Goal: Information Seeking & Learning: Learn about a topic

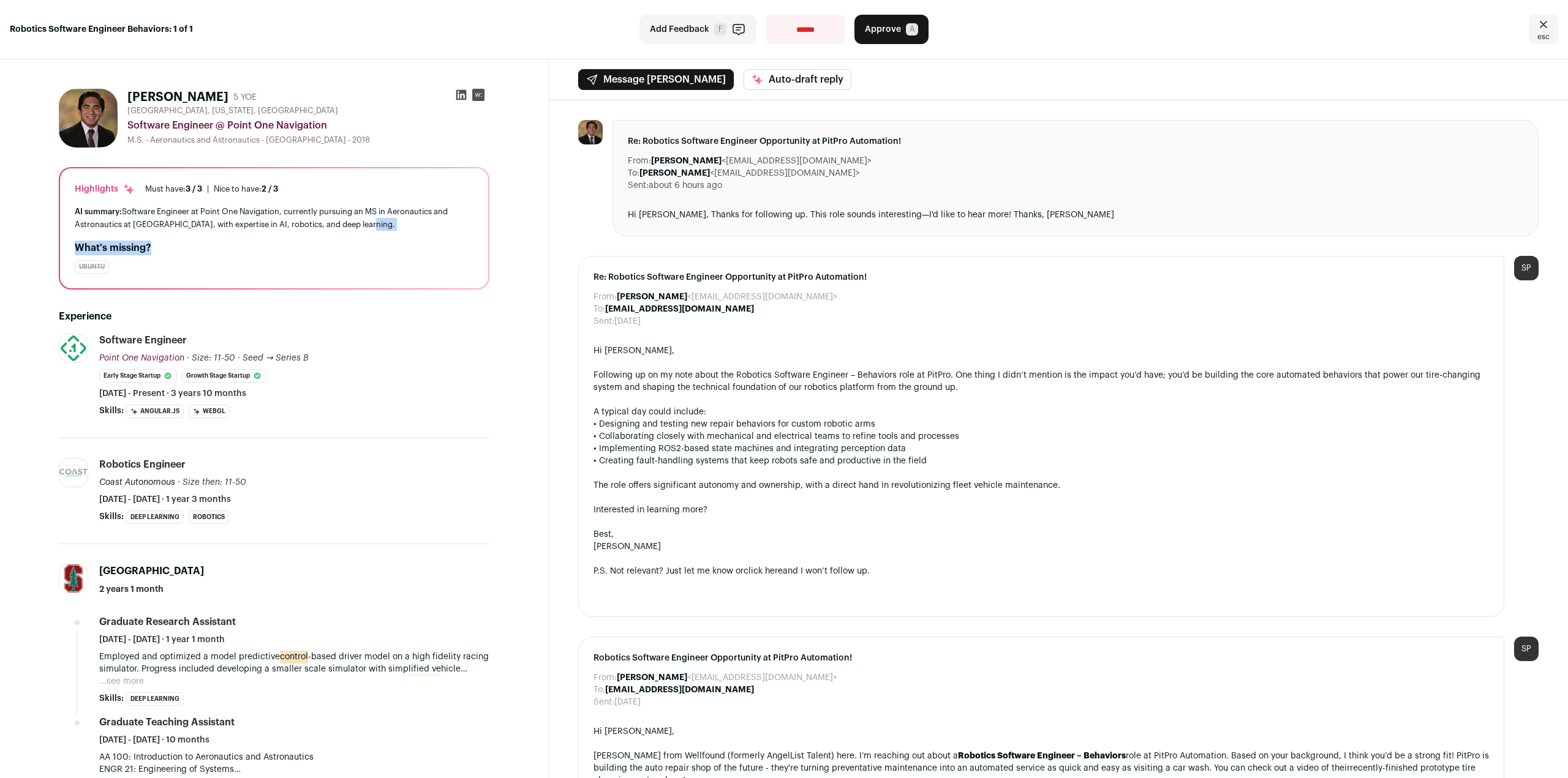
drag, startPoint x: 367, startPoint y: 238, endPoint x: 375, endPoint y: 228, distance: 12.8
click at [375, 228] on div "Highlights Must have: 3 / 3 How many must haves have been fulfilled? | [GEOGRAP…" at bounding box center [273, 228] width 428 height 120
click at [375, 231] on div "AI summary: Software Engineer at Point One Navigation, currently pursuing an MS…" at bounding box center [273, 218] width 398 height 26
drag, startPoint x: 375, startPoint y: 219, endPoint x: 372, endPoint y: 187, distance: 32.1
click at [372, 187] on div "Highlights Must have: 3 / 3 How many must haves have been fulfilled? | [GEOGRAP…" at bounding box center [273, 228] width 428 height 120
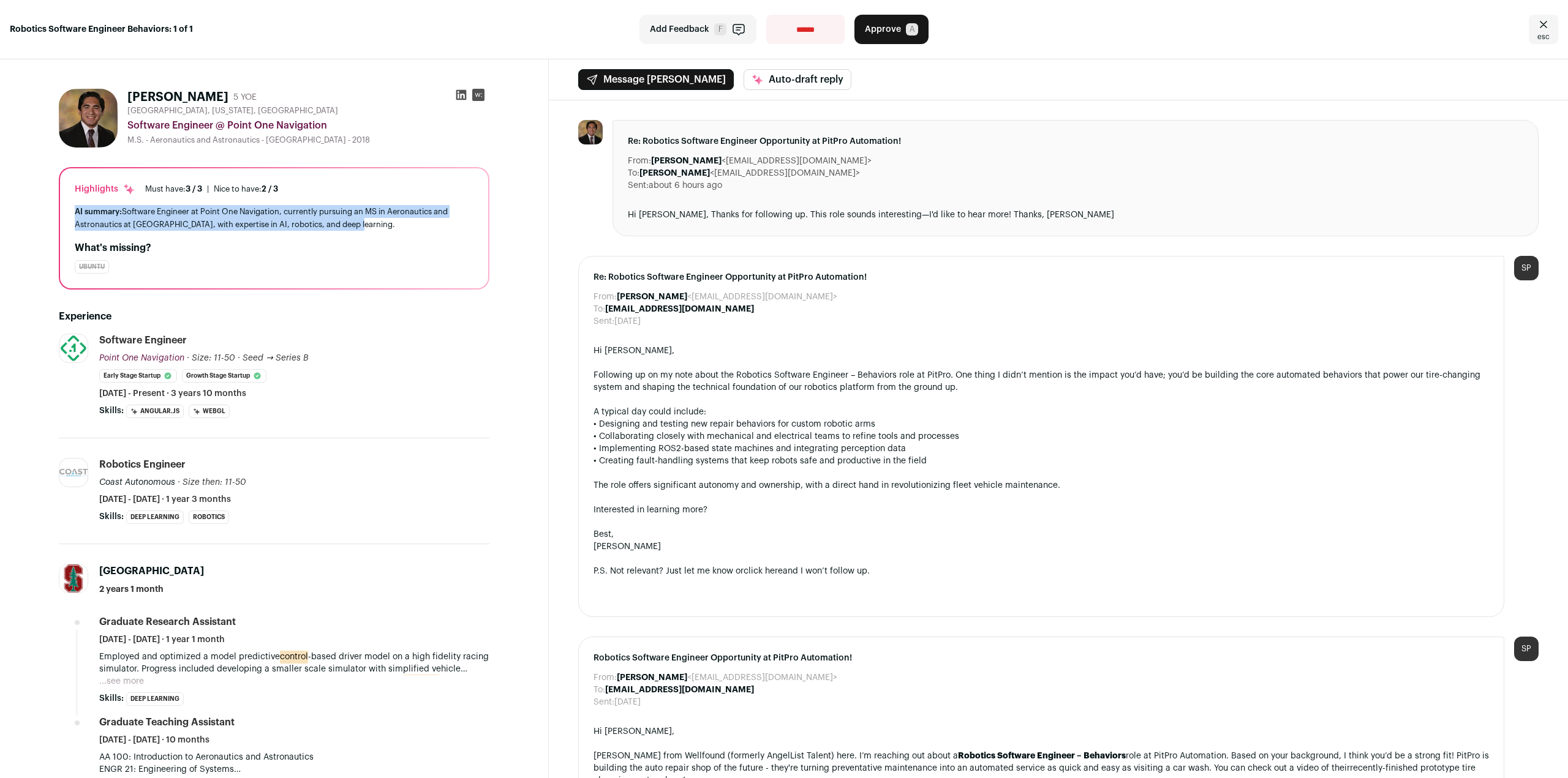
click at [379, 228] on div "AI summary: Software Engineer at Point One Navigation, currently pursuing an MS…" at bounding box center [273, 218] width 398 height 26
drag, startPoint x: 410, startPoint y: 224, endPoint x: 380, endPoint y: 238, distance: 33.1
click at [380, 238] on div "Highlights Must have: 3 / 3 How many must haves have been fulfilled? | [GEOGRAP…" at bounding box center [273, 228] width 428 height 120
click at [379, 219] on div "AI summary: Software Engineer at Point One Navigation, currently pursuing an MS…" at bounding box center [273, 218] width 398 height 26
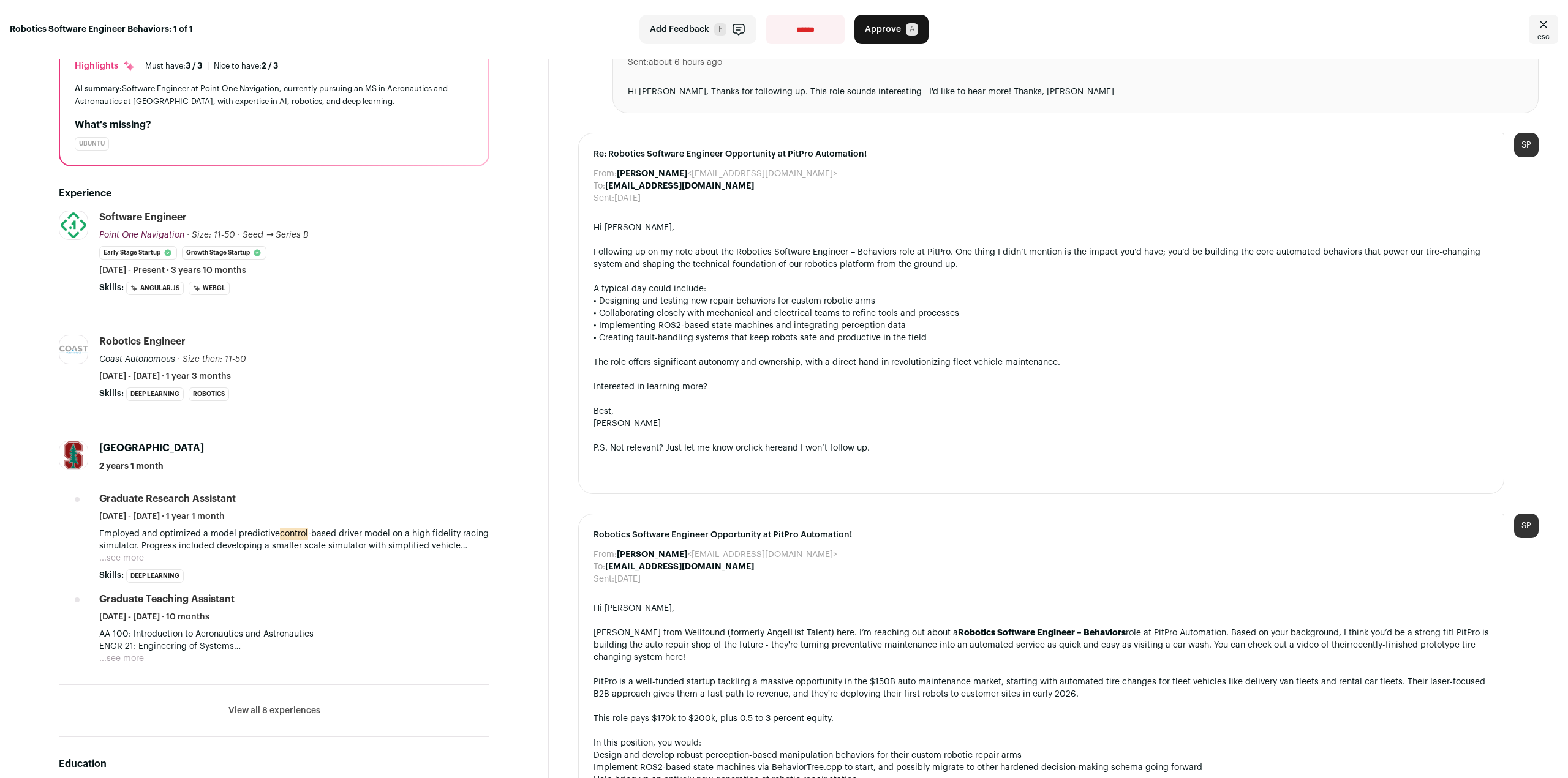
scroll to position [184, 0]
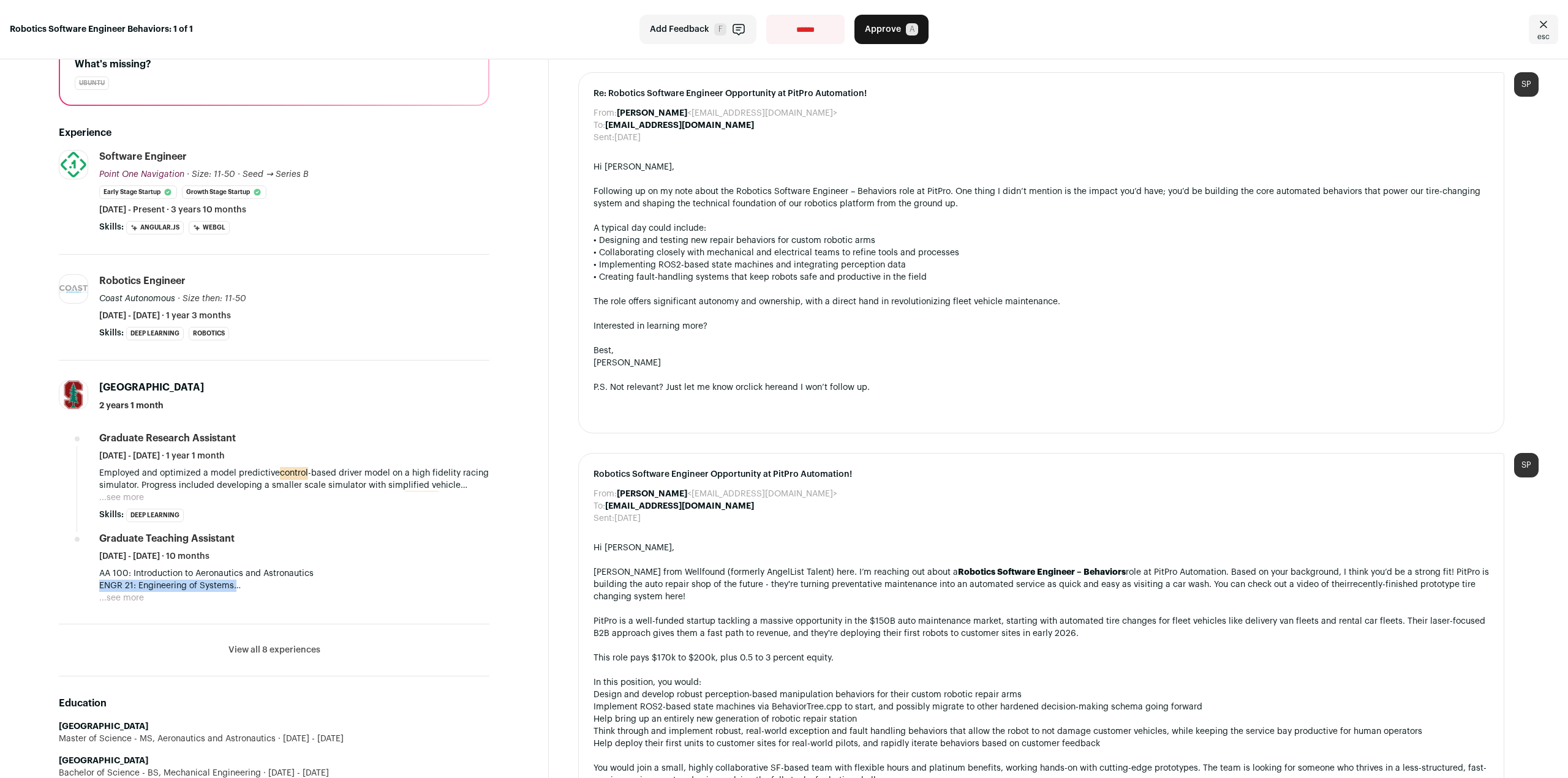
drag, startPoint x: 288, startPoint y: 591, endPoint x: 281, endPoint y: 596, distance: 8.6
click at [281, 596] on div "AA 100: Introduction to Aeronautics and Astronautics ENGR 21: Engineering of Sy…" at bounding box center [294, 585] width 391 height 36
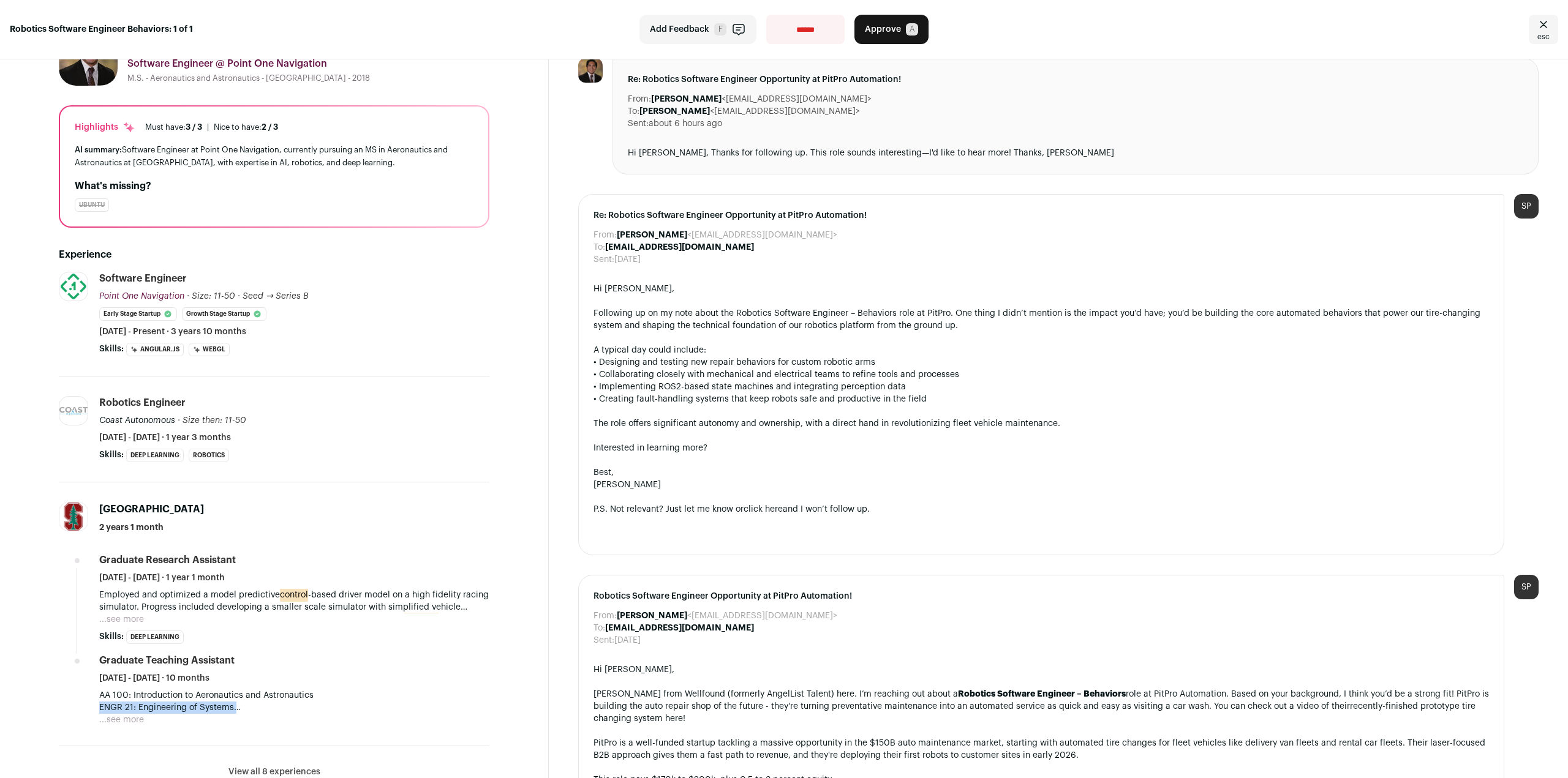
scroll to position [61, 0]
drag, startPoint x: 1072, startPoint y: 155, endPoint x: 1032, endPoint y: 179, distance: 46.6
click at [1062, 123] on div "Re: Robotics Software Engineer Opportunity at PitPro Automation! From: [PERSON_…" at bounding box center [1075, 117] width 926 height 116
click at [964, 226] on div "Re: Robotics Software Engineer Opportunity at PitPro Automation! From: [PERSON_…" at bounding box center [1041, 375] width 926 height 361
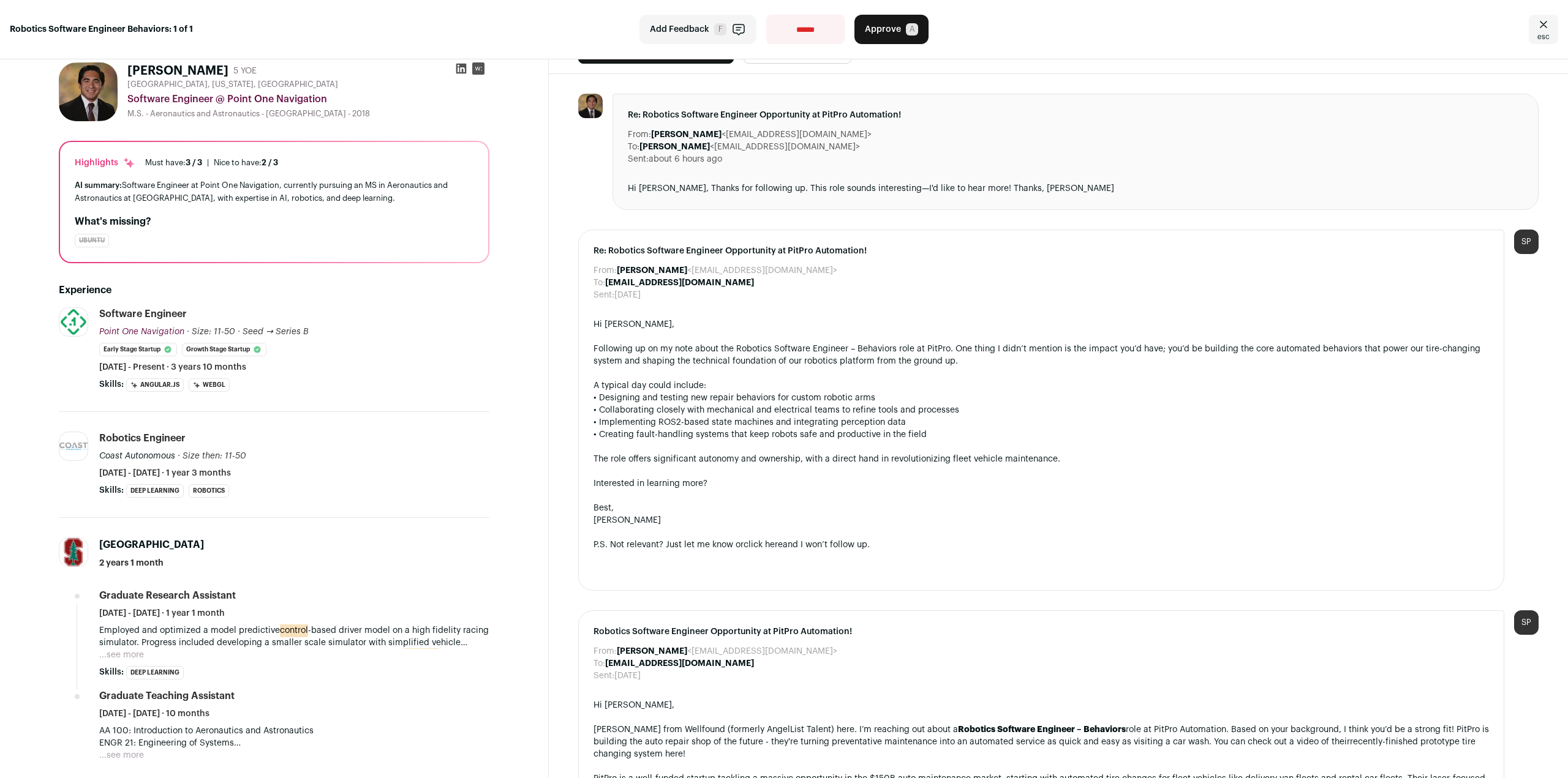
scroll to position [0, 0]
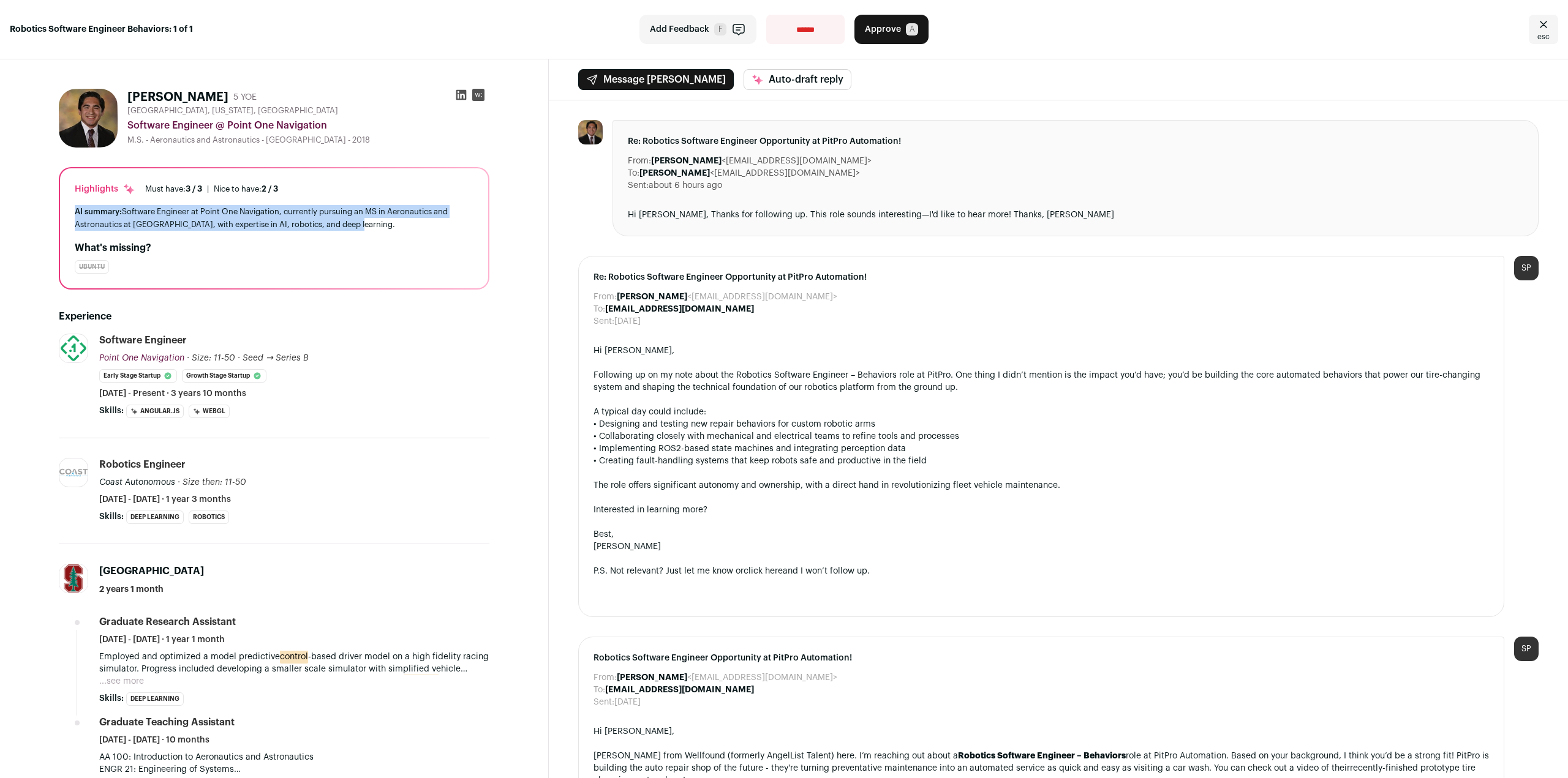
drag, startPoint x: 421, startPoint y: 227, endPoint x: 418, endPoint y: 195, distance: 32.1
click at [418, 195] on div "Highlights Must have: 3 / 3 How many must haves have been fulfilled? | [GEOGRAP…" at bounding box center [273, 228] width 428 height 120
click at [393, 253] on h2 "What's missing?" at bounding box center [273, 248] width 398 height 15
click at [458, 96] on icon at bounding box center [461, 94] width 12 height 12
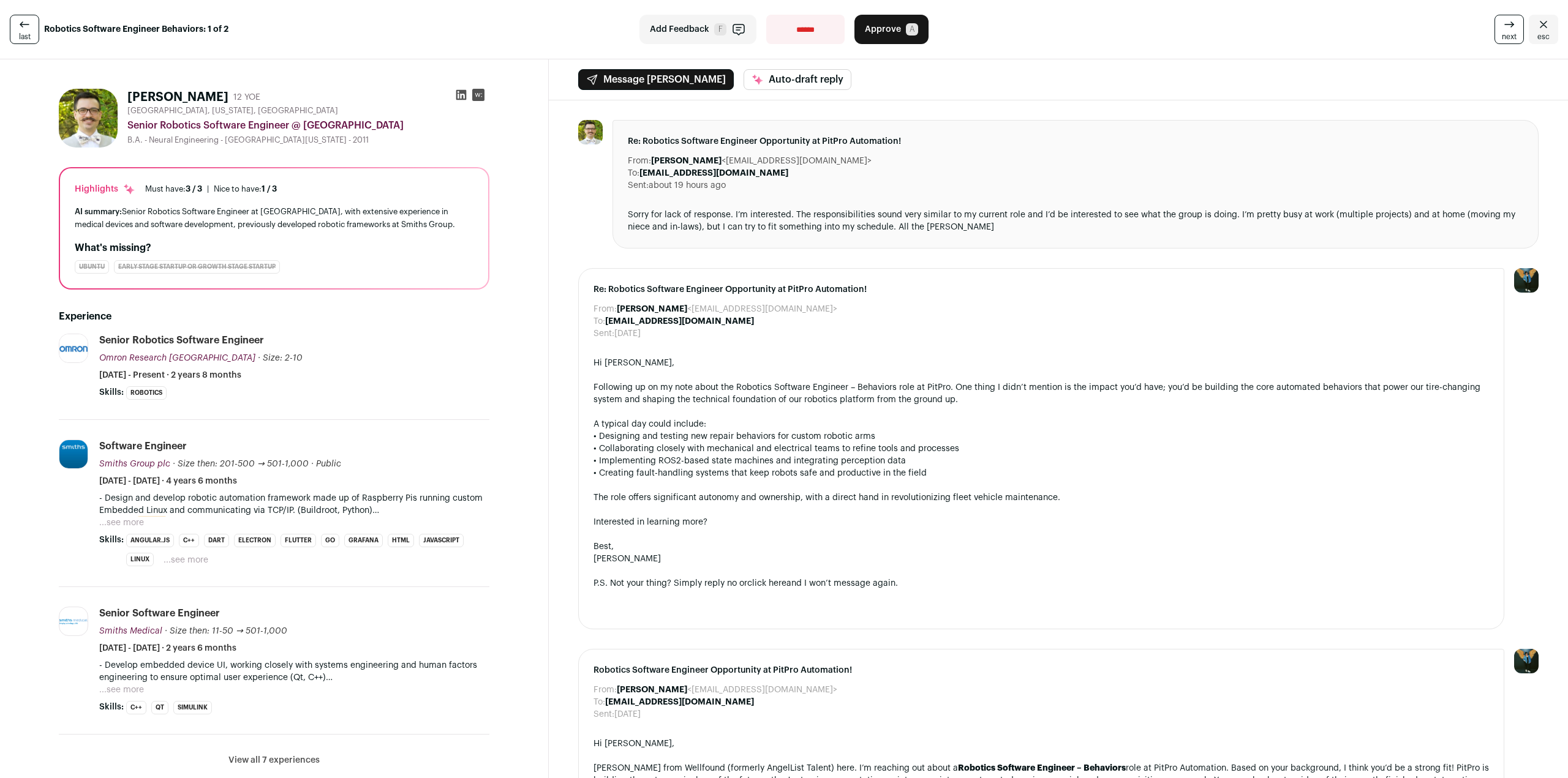
drag, startPoint x: 1027, startPoint y: 232, endPoint x: 1033, endPoint y: 225, distance: 9.2
click at [1033, 225] on div "Sorry for lack of response. I’m interested. The responsibilities sound very sim…" at bounding box center [1075, 220] width 895 height 25
click at [328, 222] on div "AI summary: Senior Robotics Software Engineer at Omron, with extensive experien…" at bounding box center [273, 218] width 398 height 26
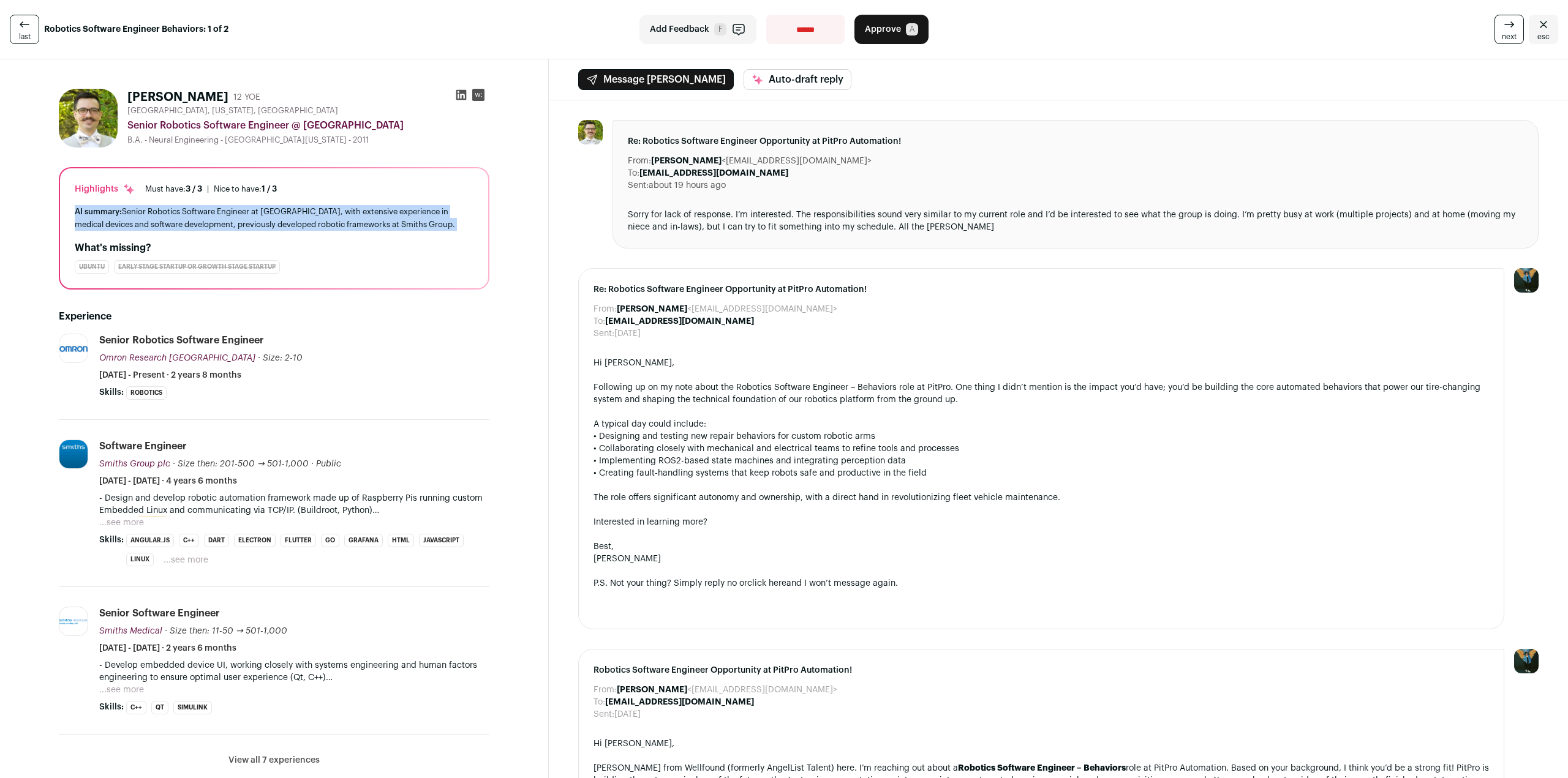
click at [328, 222] on div "AI summary: Senior Robotics Software Engineer at Omron, with extensive experien…" at bounding box center [273, 218] width 398 height 26
click at [407, 233] on div "Highlights Must have: 3 / 3 How many must haves have been fulfilled? | Nice to …" at bounding box center [273, 228] width 428 height 120
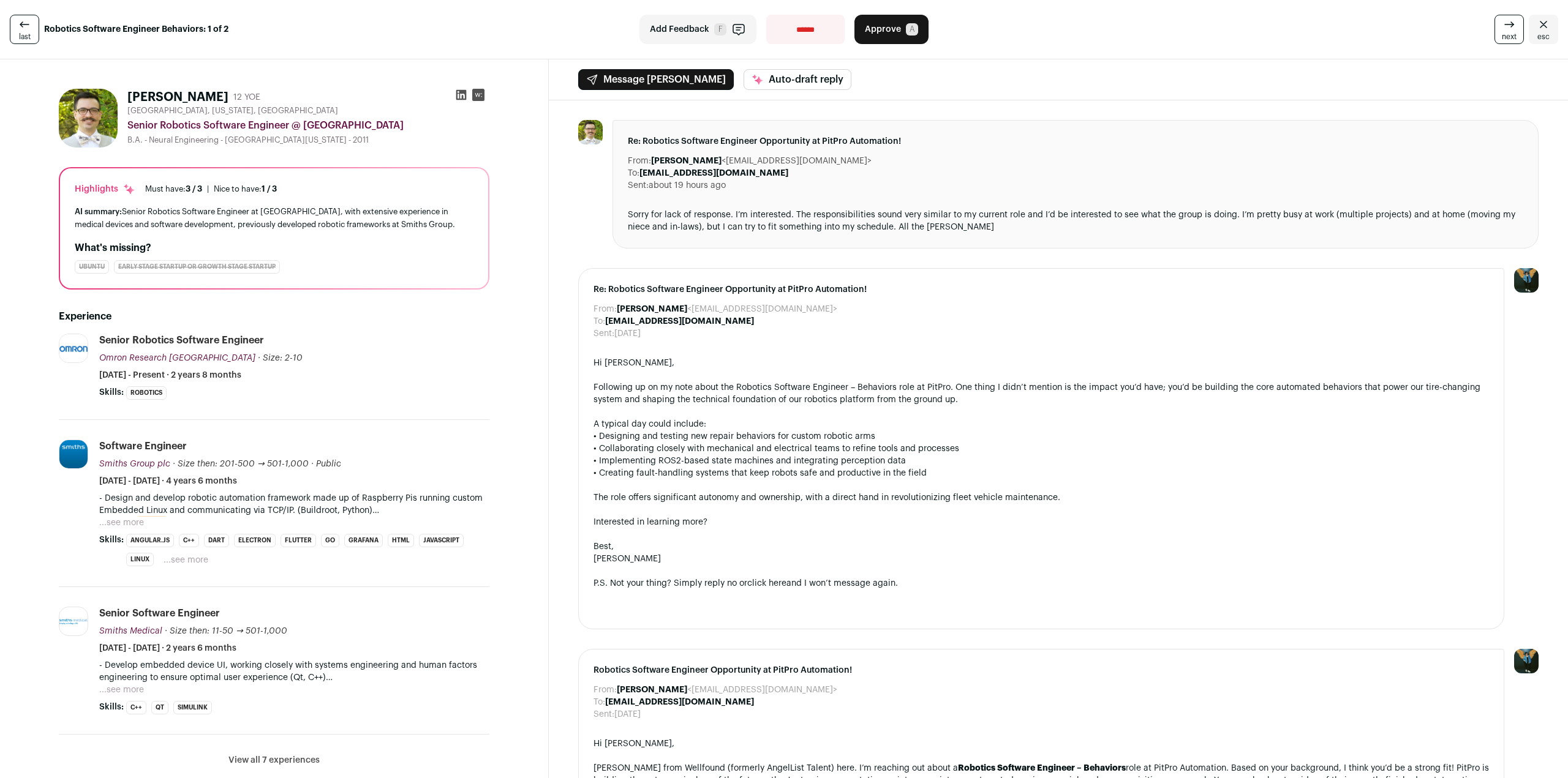
drag, startPoint x: 423, startPoint y: 228, endPoint x: 429, endPoint y: 226, distance: 6.3
click at [429, 226] on div "AI summary: Senior Robotics Software Engineer at Omron, with extensive experien…" at bounding box center [273, 218] width 398 height 26
click at [119, 522] on button "...see more" at bounding box center [121, 523] width 44 height 12
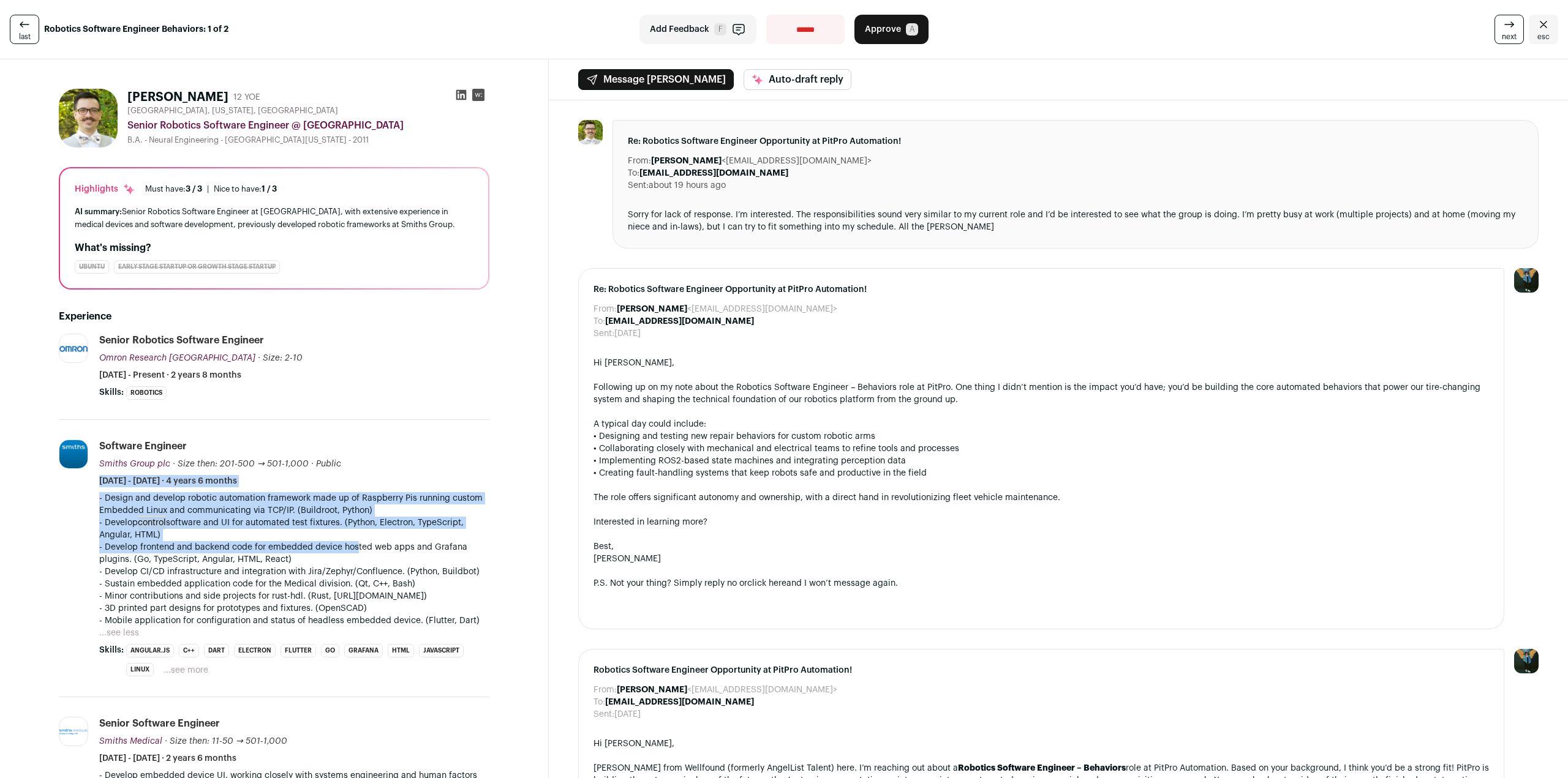
drag, startPoint x: 362, startPoint y: 479, endPoint x: 358, endPoint y: 548, distance: 69.1
click at [358, 547] on li "Software Engineer Smiths Group plc Smiths Group plc smiths.com Add to company l…" at bounding box center [294, 559] width 391 height 238
click at [358, 553] on p "- Develop frontend and backend code for embedded device hosted web apps and Gra…" at bounding box center [294, 553] width 391 height 25
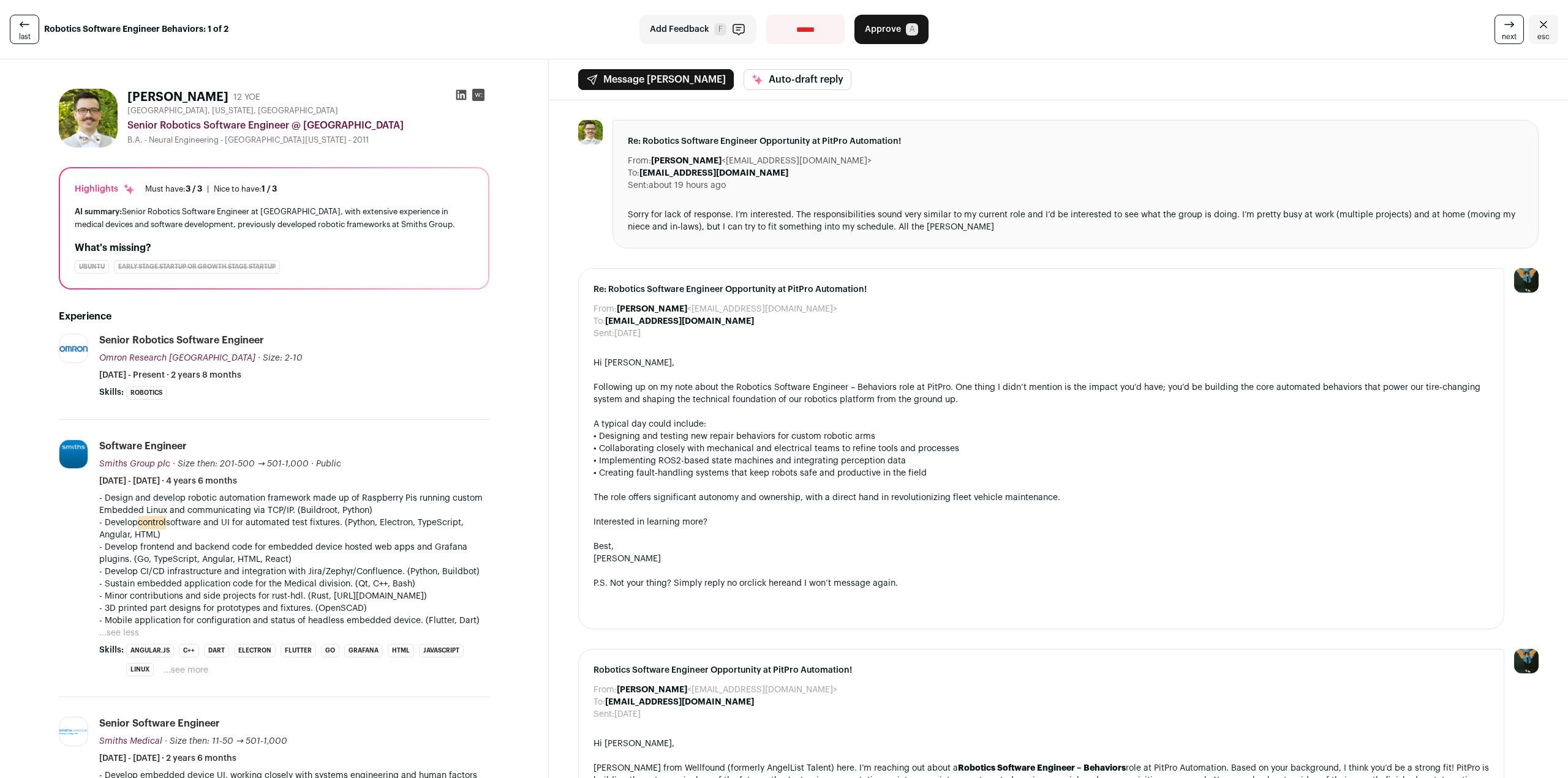
drag, startPoint x: 490, startPoint y: 634, endPoint x: 476, endPoint y: 629, distance: 14.9
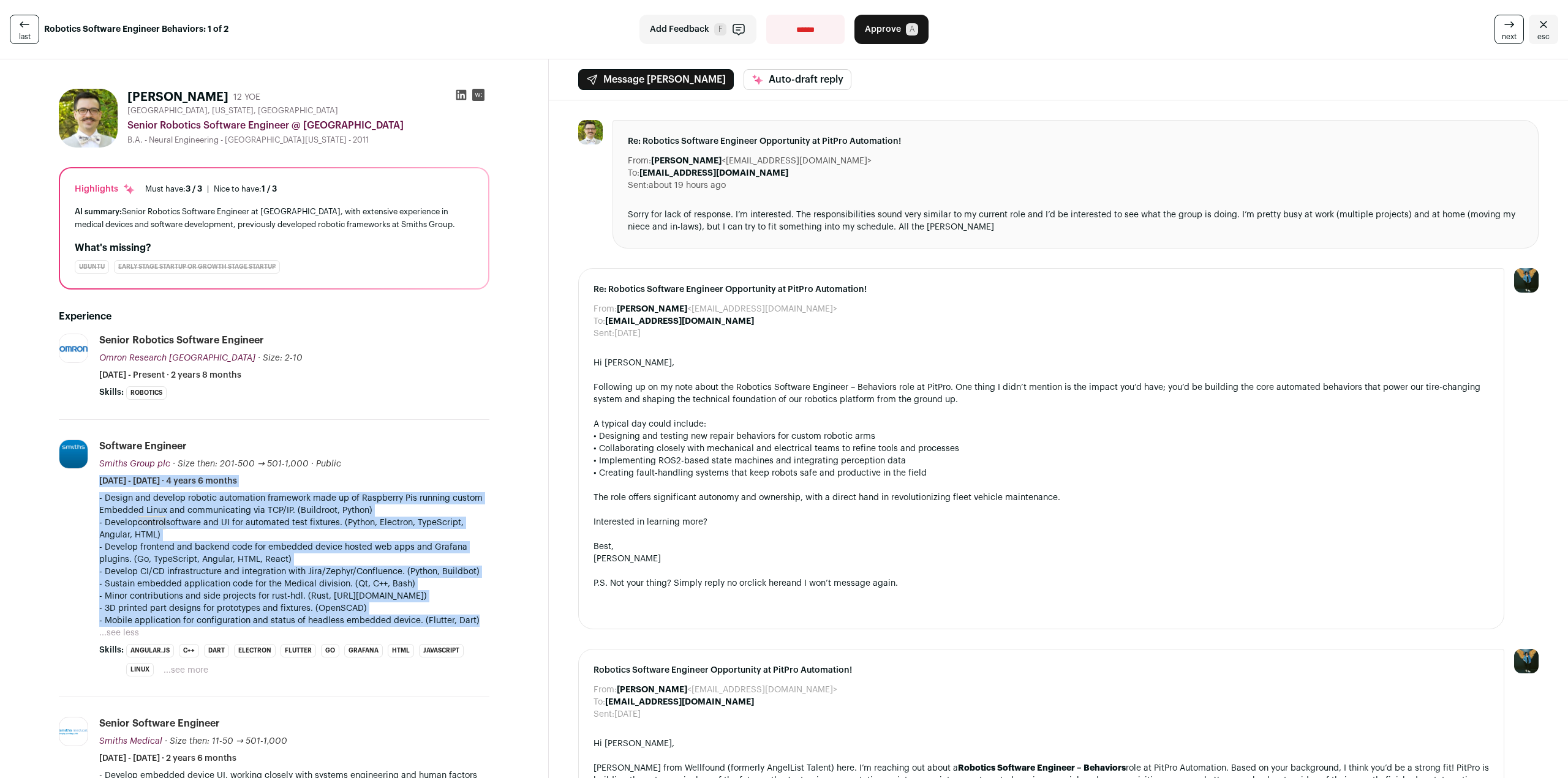
drag, startPoint x: 481, startPoint y: 637, endPoint x: 439, endPoint y: 487, distance: 155.8
click at [439, 487] on li "Software Engineer Smiths Group plc Smiths Group plc smiths.com Add to company l…" at bounding box center [294, 559] width 391 height 238
click at [381, 575] on p "- Develop CI/CD infrastructure and integration with Jira/Zephyr/Confluence. (Py…" at bounding box center [294, 571] width 391 height 12
click at [377, 615] on p "- Minor contributions and side projects for rust-hdl. (Rust, https://github.com…" at bounding box center [294, 602] width 391 height 25
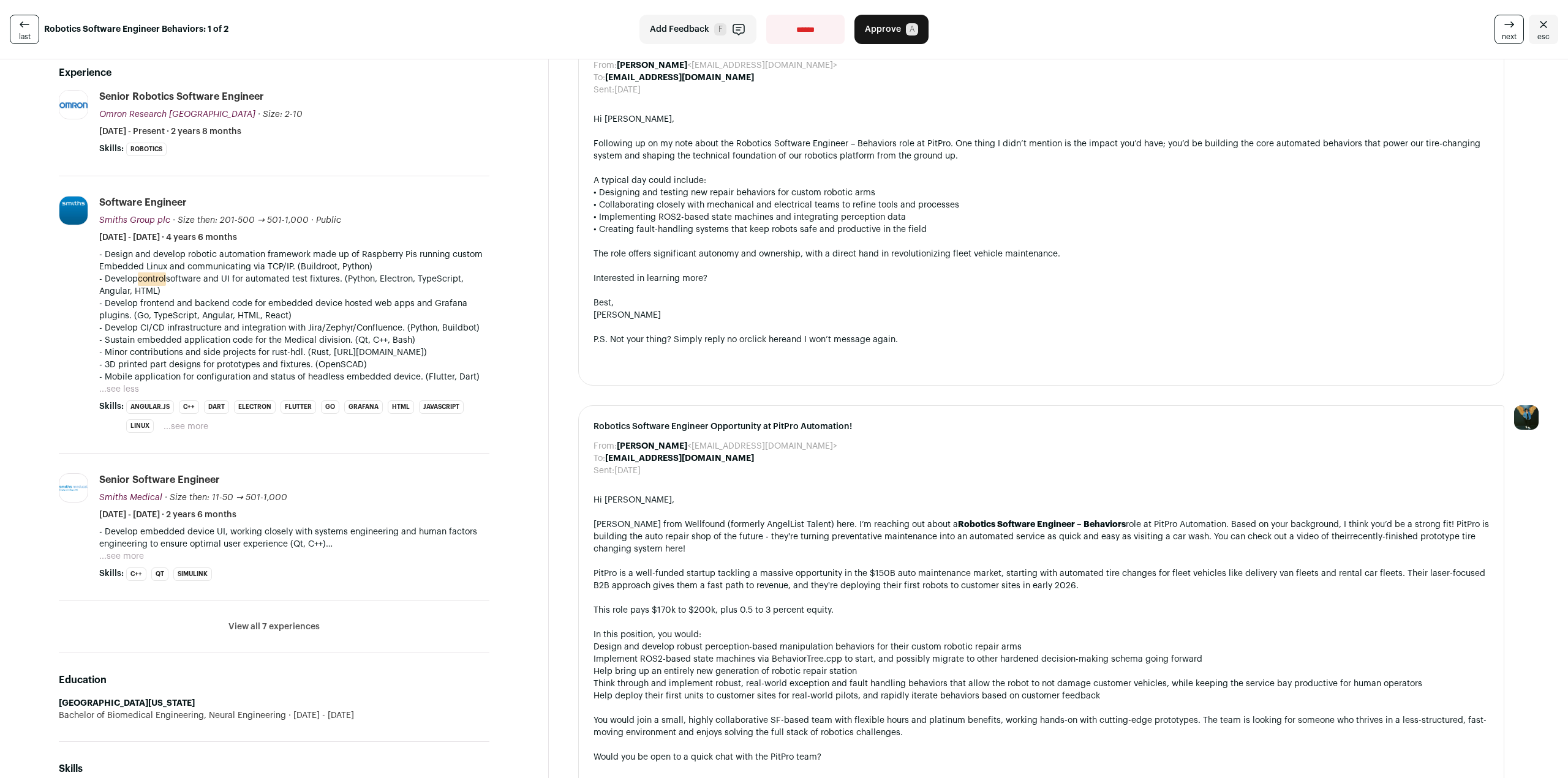
scroll to position [245, 0]
click at [129, 562] on button "...see more" at bounding box center [121, 556] width 44 height 12
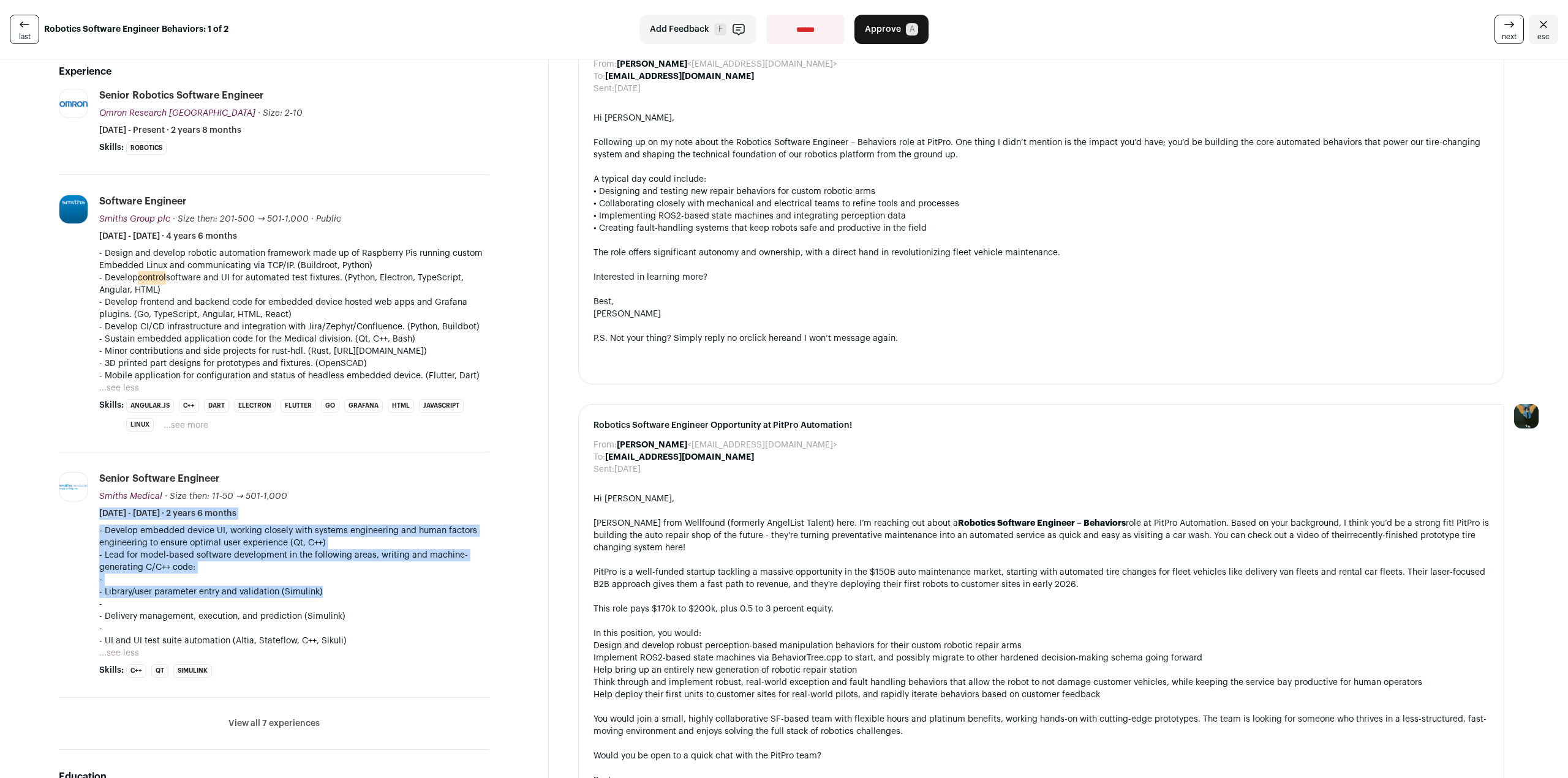
drag, startPoint x: 379, startPoint y: 530, endPoint x: 385, endPoint y: 617, distance: 87.2
click at [383, 611] on li "Senior Software Engineer Smiths Medical Smiths Medical smiths-medical.com Add t…" at bounding box center [294, 574] width 391 height 206
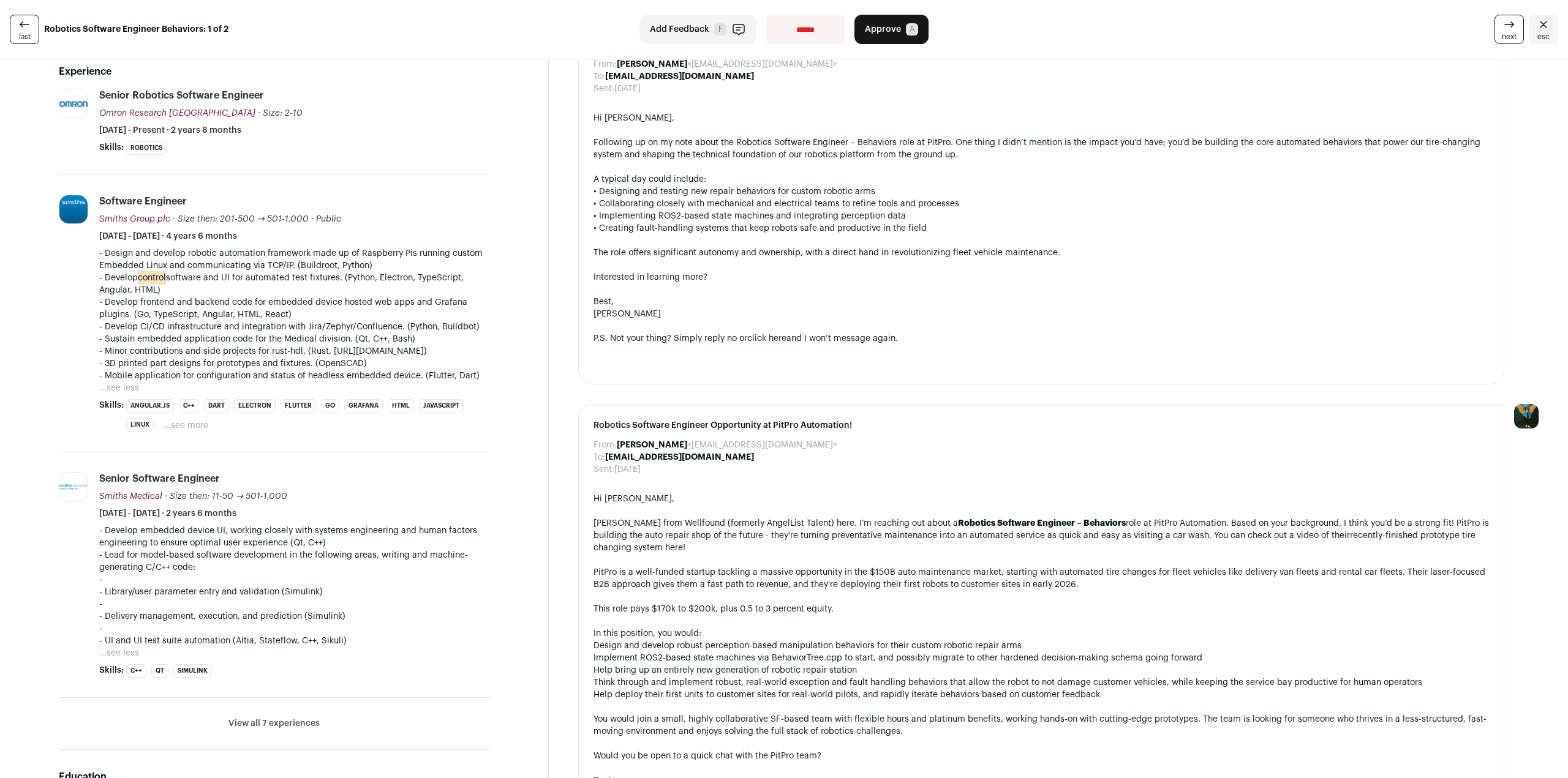
click at [388, 621] on p "- Lead for model-based software development in the following areas, writing and…" at bounding box center [294, 599] width 391 height 98
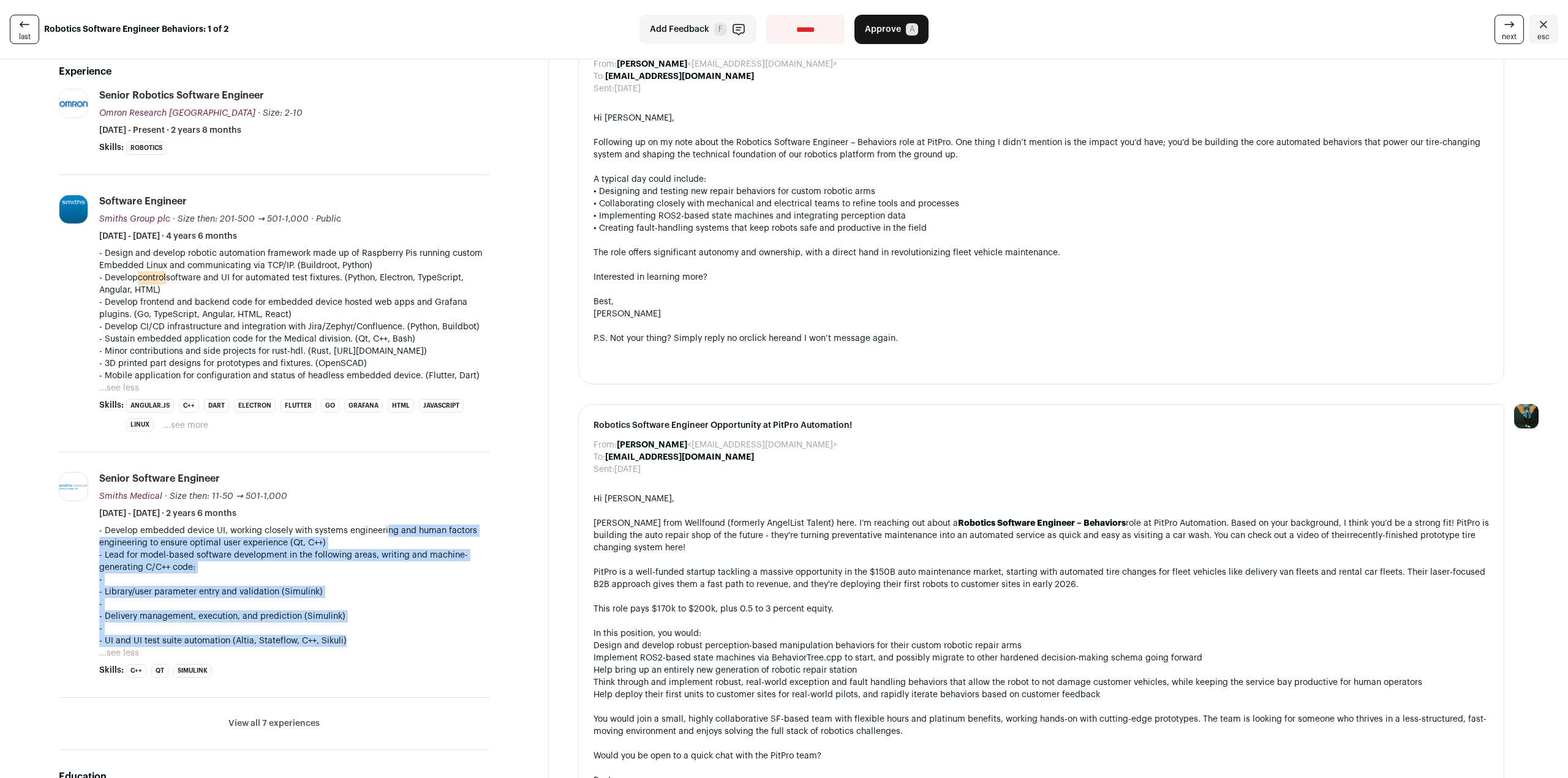
drag, startPoint x: 370, startPoint y: 652, endPoint x: 384, endPoint y: 546, distance: 106.9
click at [383, 548] on div "- Develop embedded device UI, working closely with systems engineering and huma…" at bounding box center [294, 586] width 391 height 123
click at [389, 590] on p "- Lead for model-based software development in the following areas, writing and…" at bounding box center [294, 599] width 391 height 98
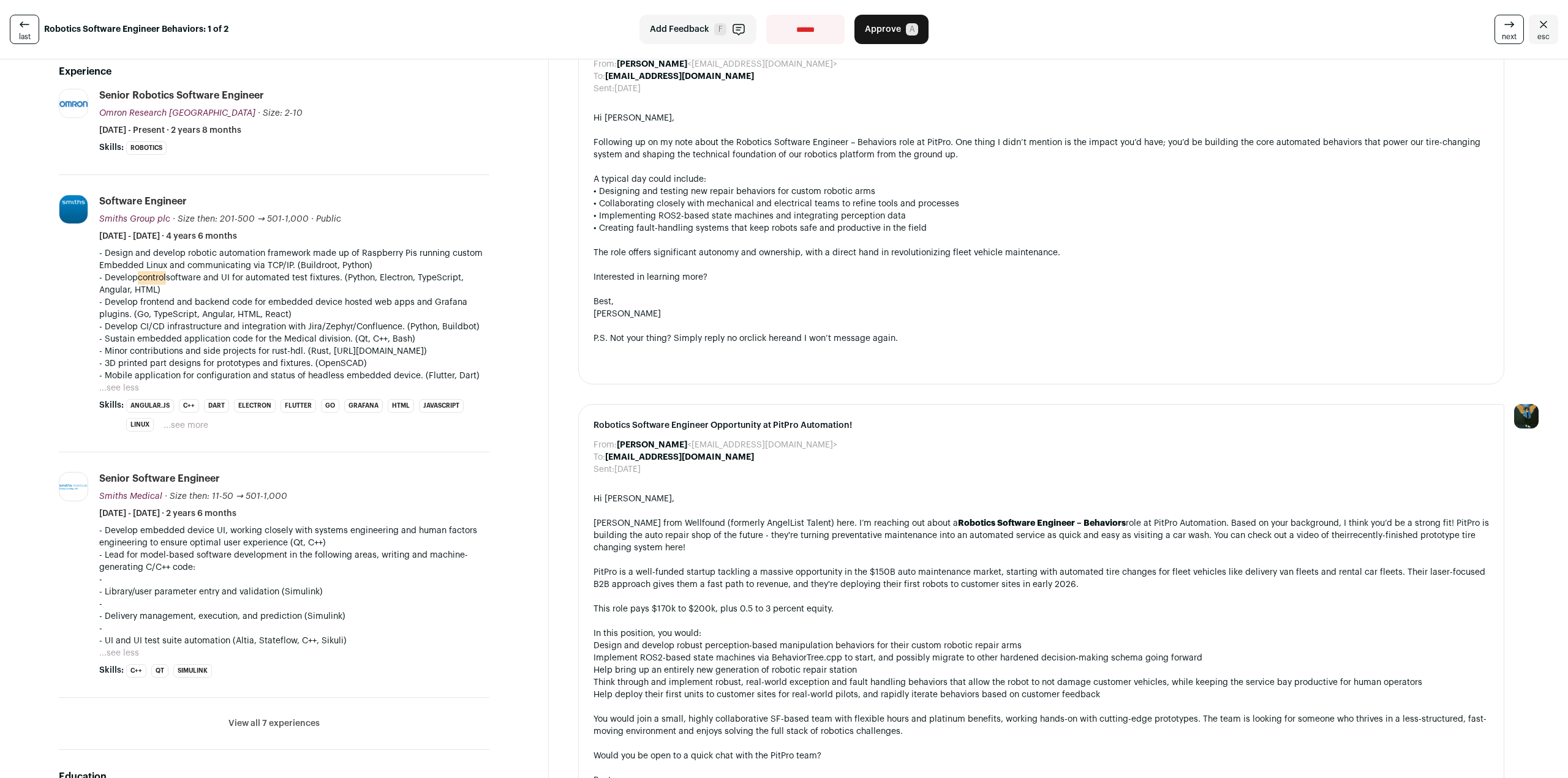
scroll to position [184, 0]
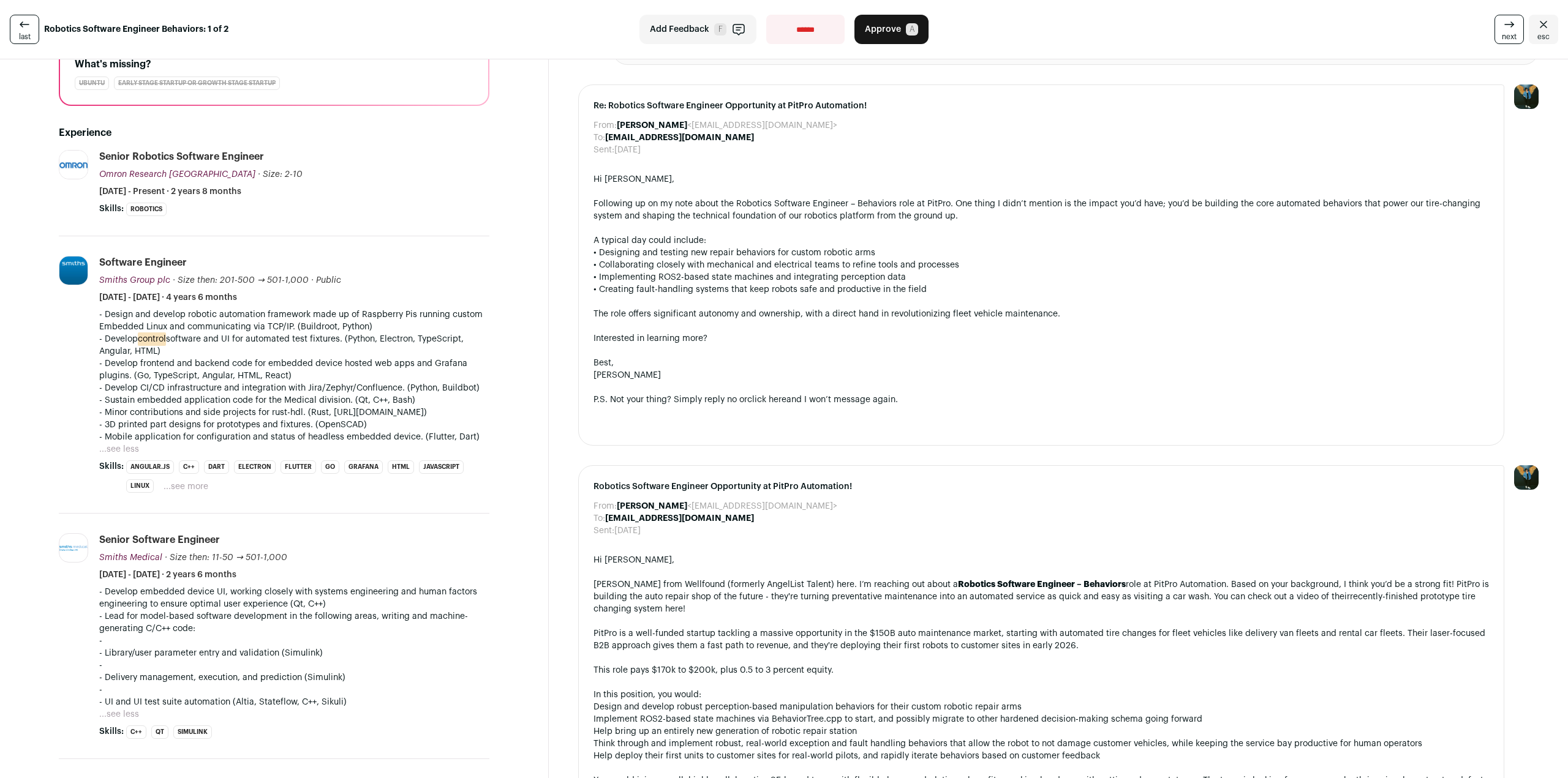
click at [321, 191] on div "Senior Robotics Software Engineer Omron Research Center of America Omron Resear…" at bounding box center [294, 174] width 391 height 48
click at [277, 199] on li "Senior Robotics Software Engineer Omron Research Center of America Omron Resear…" at bounding box center [294, 183] width 391 height 66
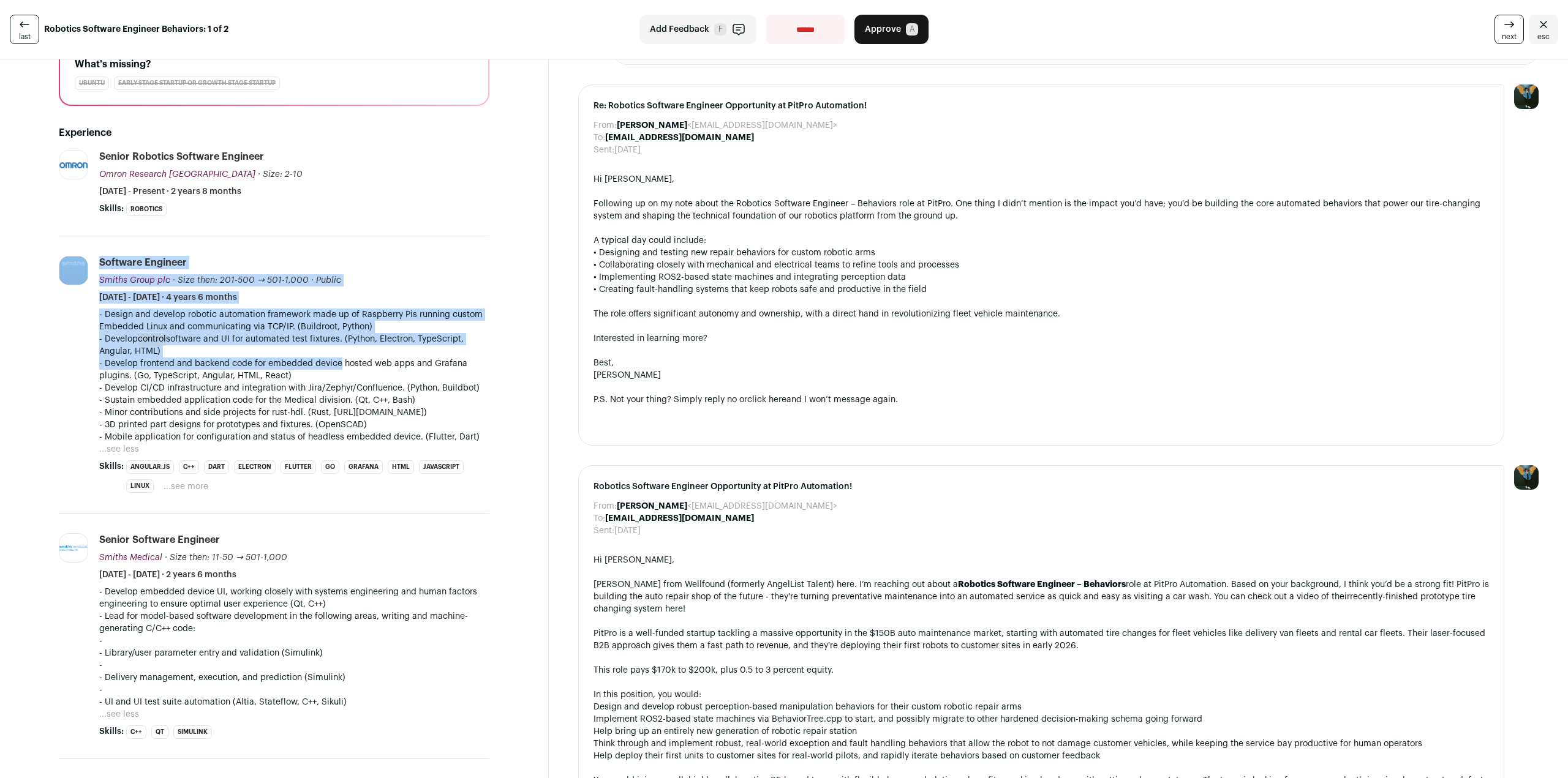
drag, startPoint x: 67, startPoint y: 316, endPoint x: 342, endPoint y: 369, distance: 280.1
click at [340, 366] on li "Smiths Group plc smiths.com Add to company list Public / Private Public Company…" at bounding box center [274, 375] width 431 height 277
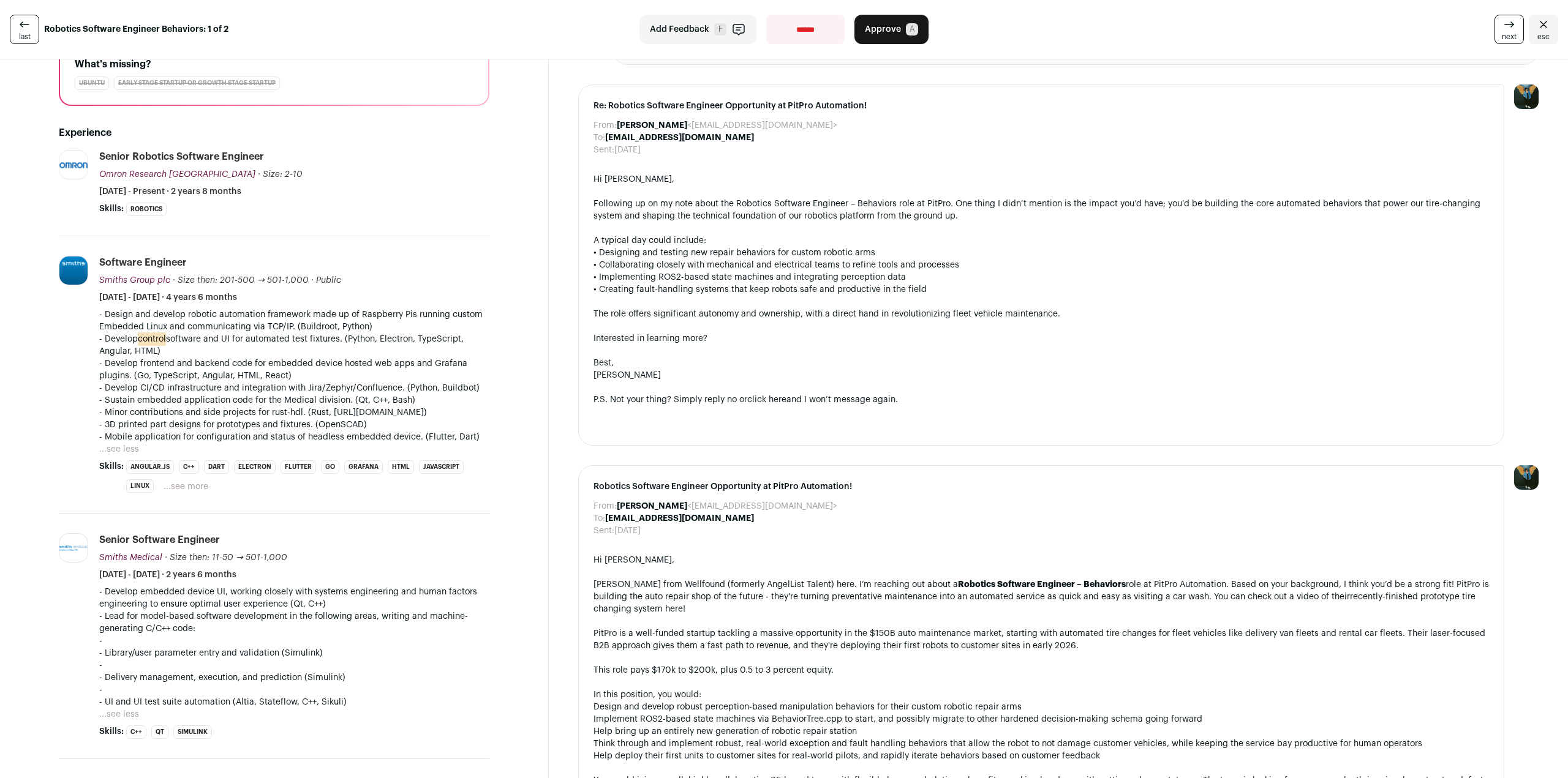
click at [375, 415] on p "- Minor contributions and side projects for rust-hdl. (Rust, https://github.com…" at bounding box center [294, 418] width 391 height 25
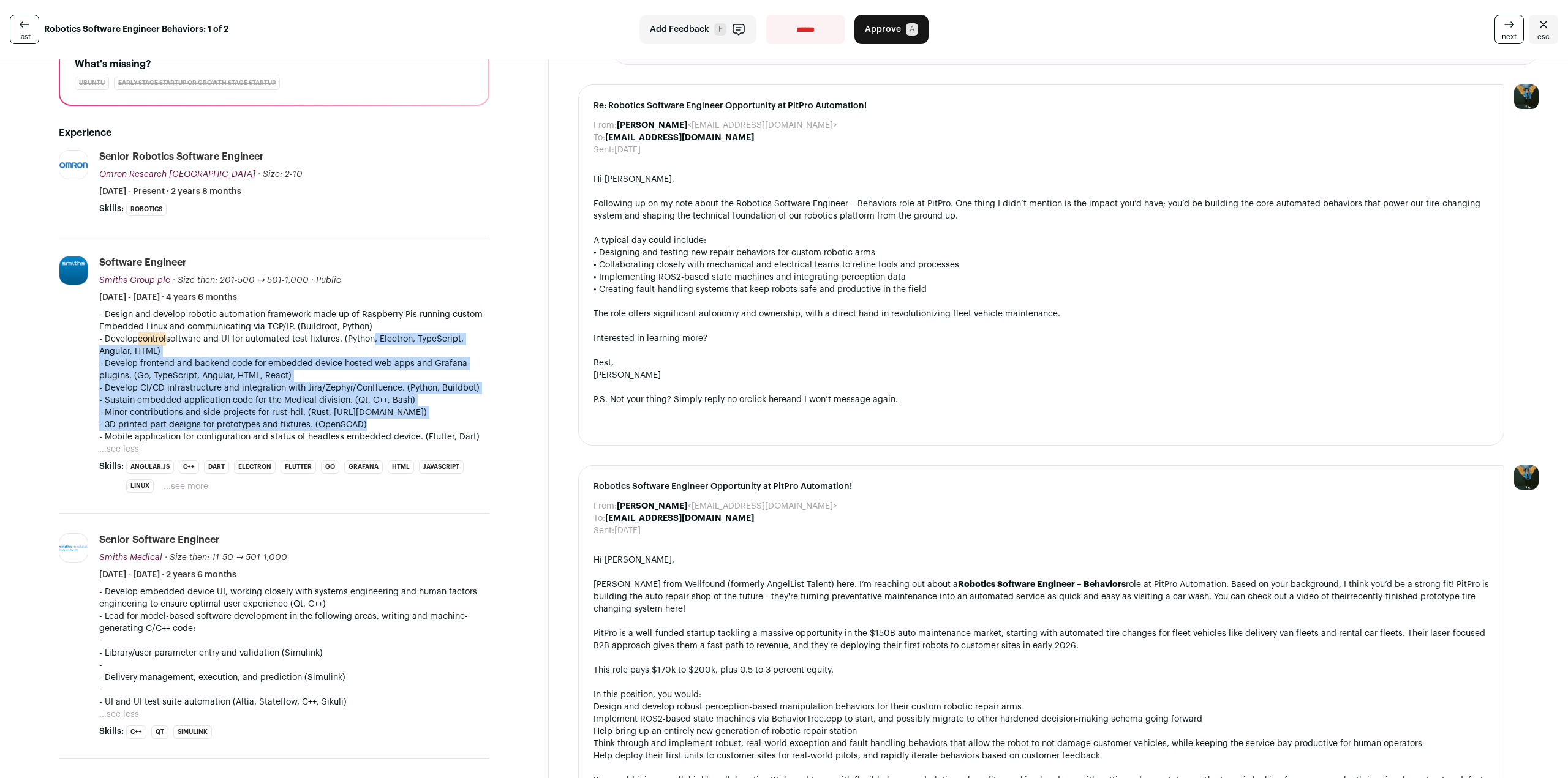
drag, startPoint x: 371, startPoint y: 402, endPoint x: 372, endPoint y: 341, distance: 61.0
click at [372, 341] on div "- Design and develop robotic automation framework made up of Raspberry Pis runn…" at bounding box center [294, 376] width 391 height 135
click at [372, 341] on p "- Develop control software and UI for automated test fixtures. (Python, Electro…" at bounding box center [294, 345] width 391 height 25
drag, startPoint x: 374, startPoint y: 304, endPoint x: 386, endPoint y: 431, distance: 127.6
click at [386, 431] on li "Software Engineer Smiths Group plc Smiths Group plc smiths.com Add to company l…" at bounding box center [294, 375] width 391 height 238
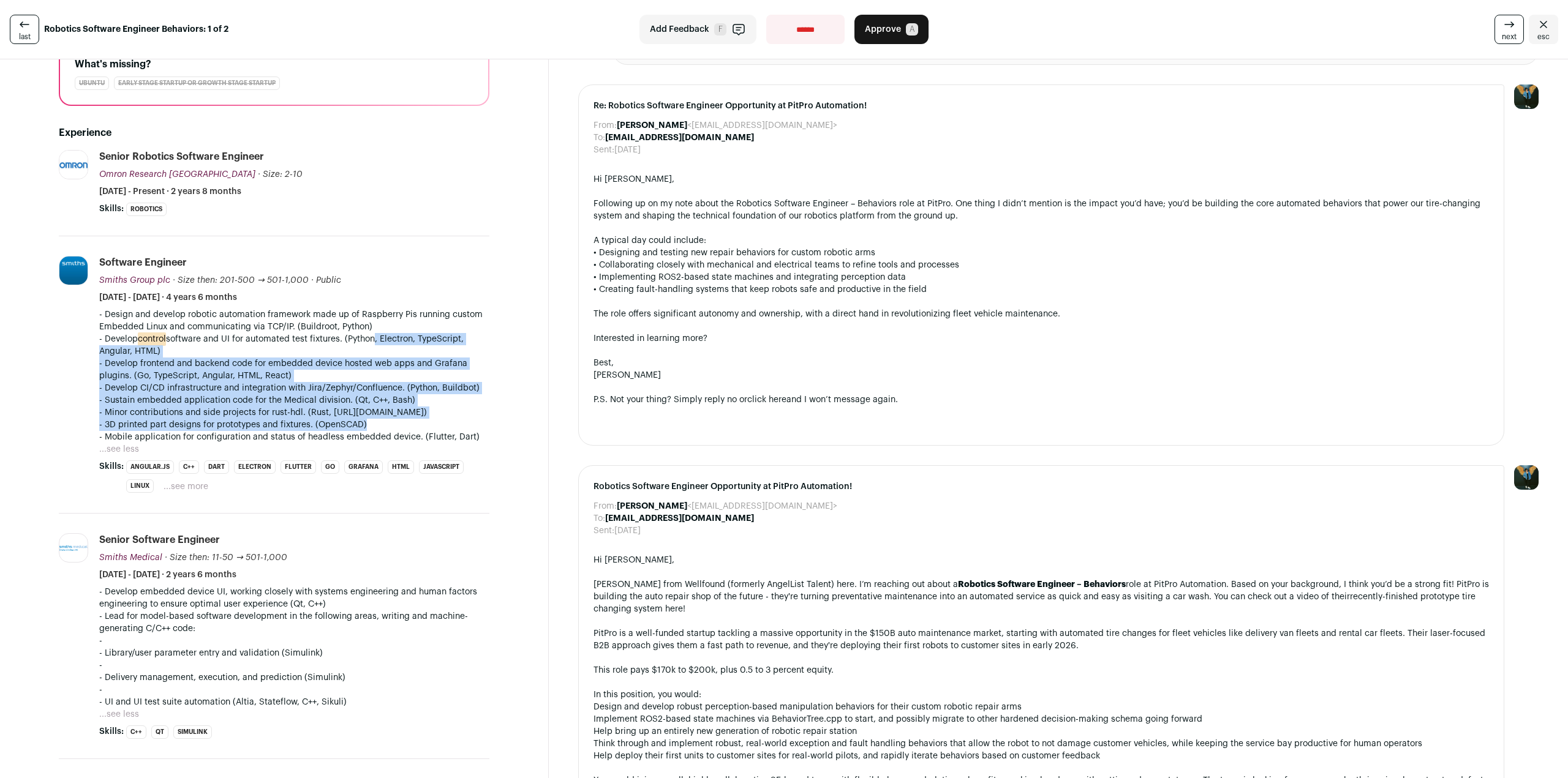
click at [386, 431] on p "- Minor contributions and side projects for rust-hdl. (Rust, https://github.com…" at bounding box center [294, 418] width 391 height 25
drag, startPoint x: 446, startPoint y: 456, endPoint x: 395, endPoint y: 326, distance: 139.6
click at [395, 328] on div "- Design and develop robotic automation framework made up of Raspberry Pis runn…" at bounding box center [294, 382] width 391 height 147
click at [395, 326] on p "- Design and develop robotic automation framework made up of Raspberry Pis runn…" at bounding box center [294, 321] width 391 height 25
